Goal: Task Accomplishment & Management: Manage account settings

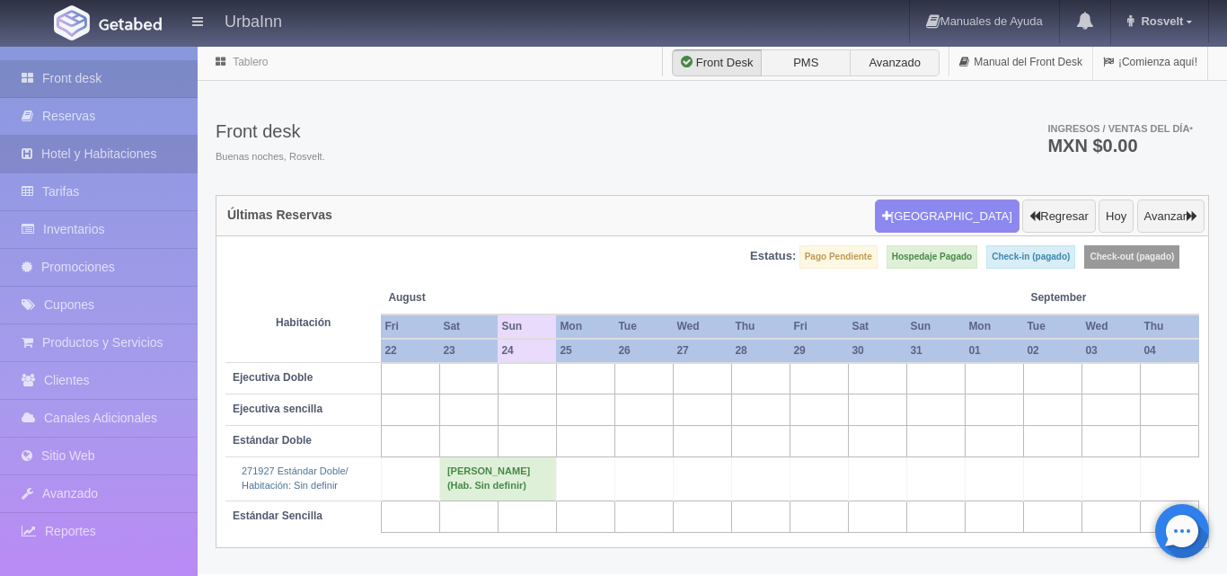
click at [140, 154] on link "Hotel y Habitaciones" at bounding box center [99, 154] width 198 height 37
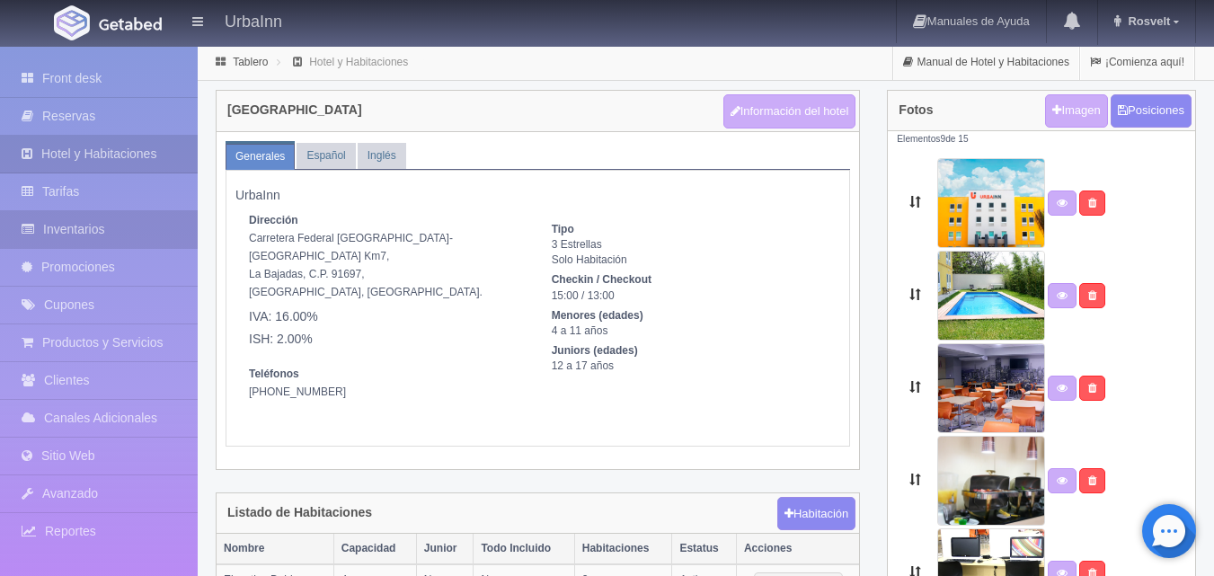
click at [85, 232] on link "Inventarios" at bounding box center [99, 229] width 198 height 37
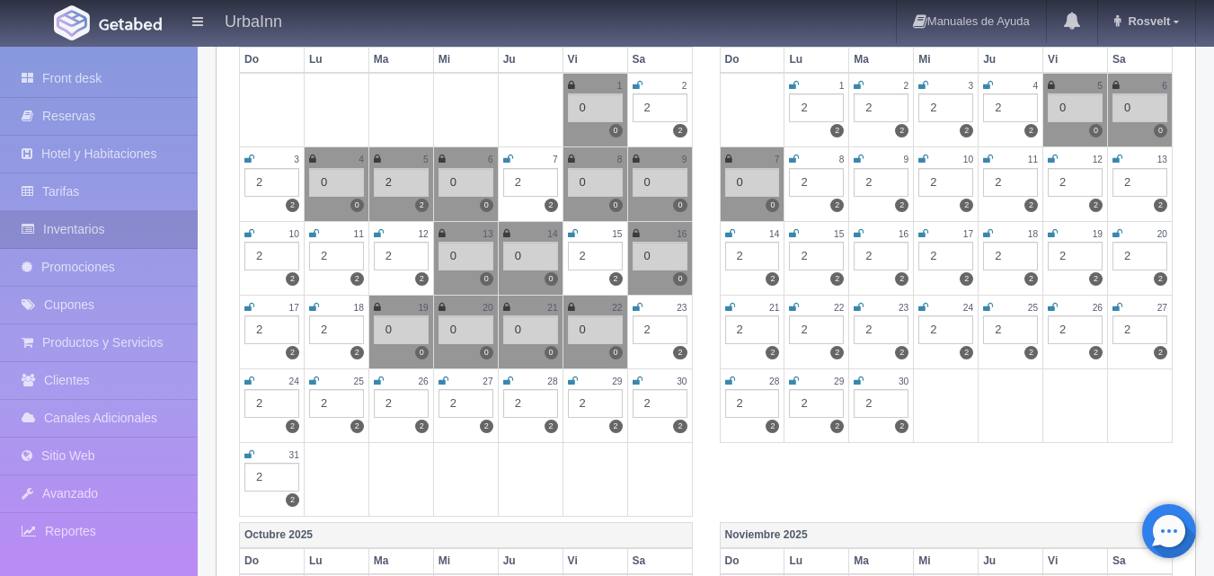
scroll to position [299, 0]
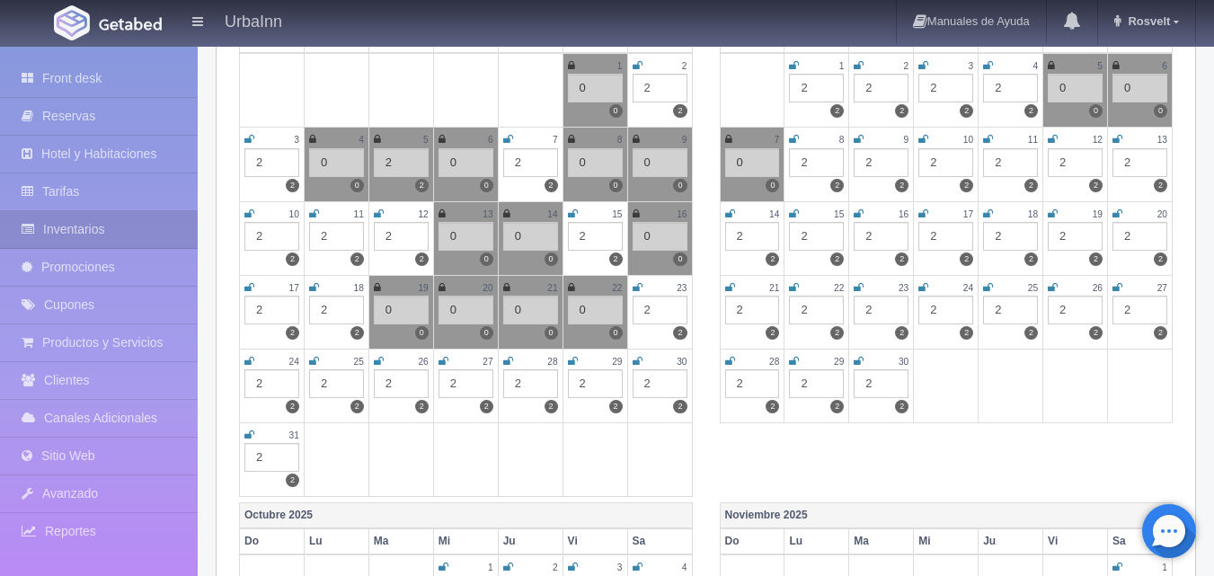
click at [639, 284] on icon at bounding box center [638, 287] width 10 height 11
click at [660, 312] on div "2" at bounding box center [660, 310] width 55 height 29
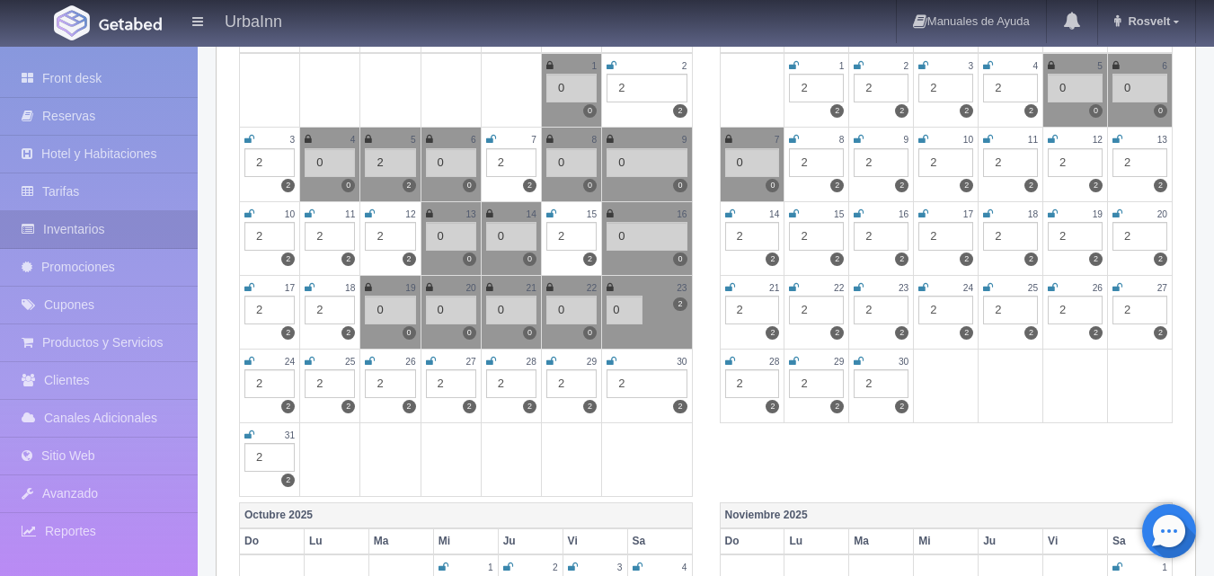
type input "0"
click at [653, 341] on td "23 2 2 0" at bounding box center [647, 312] width 90 height 74
